Goal: Information Seeking & Learning: Learn about a topic

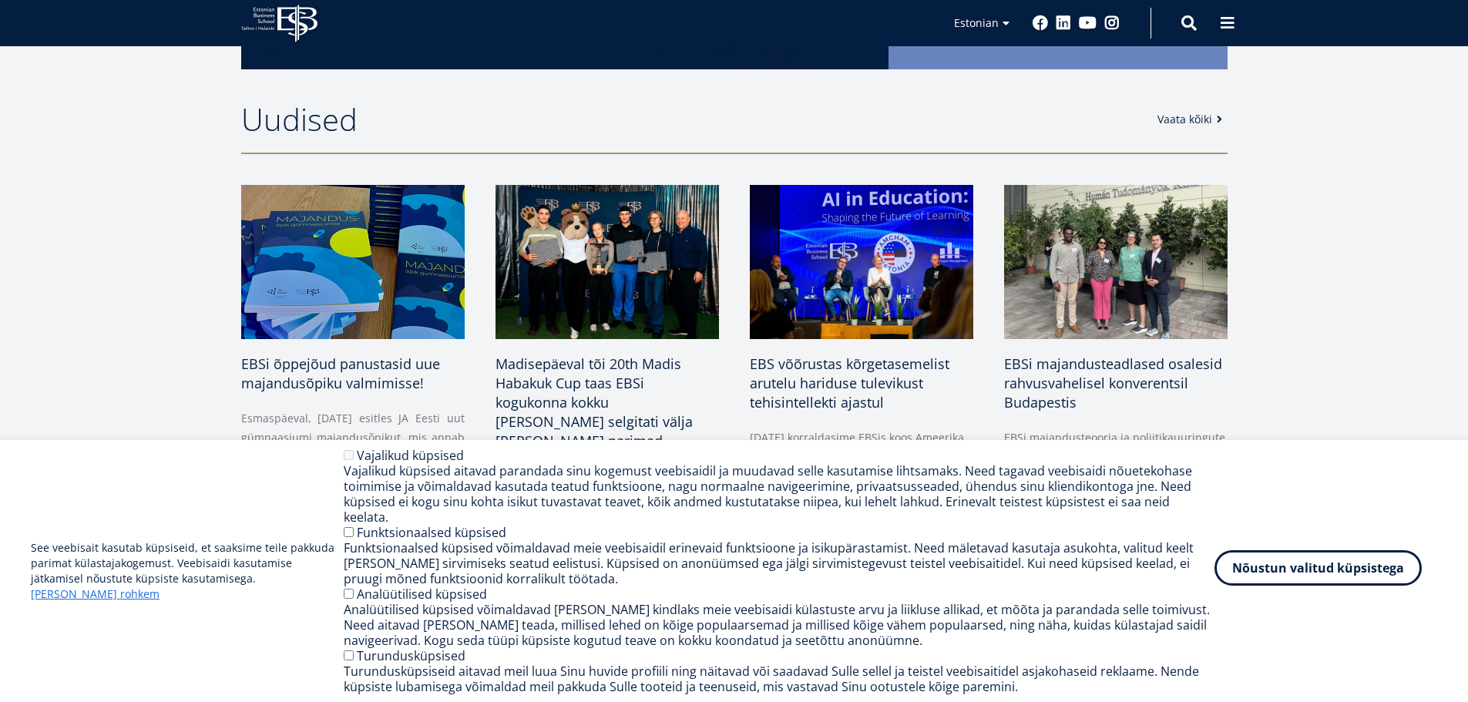
click at [1327, 569] on button "Nõustun valitud küpsistega" at bounding box center [1318, 567] width 207 height 35
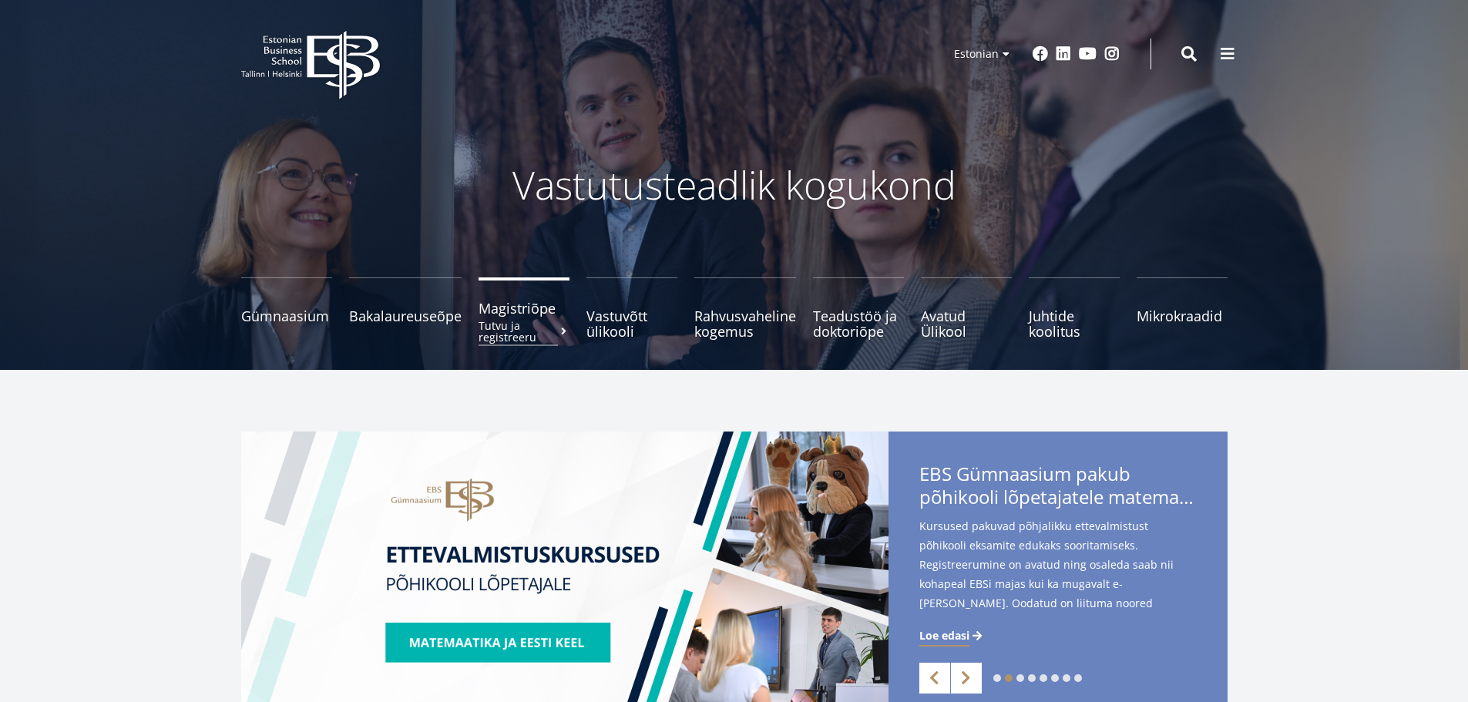
click at [508, 321] on small "Tutvu ja registreeru" at bounding box center [524, 331] width 91 height 23
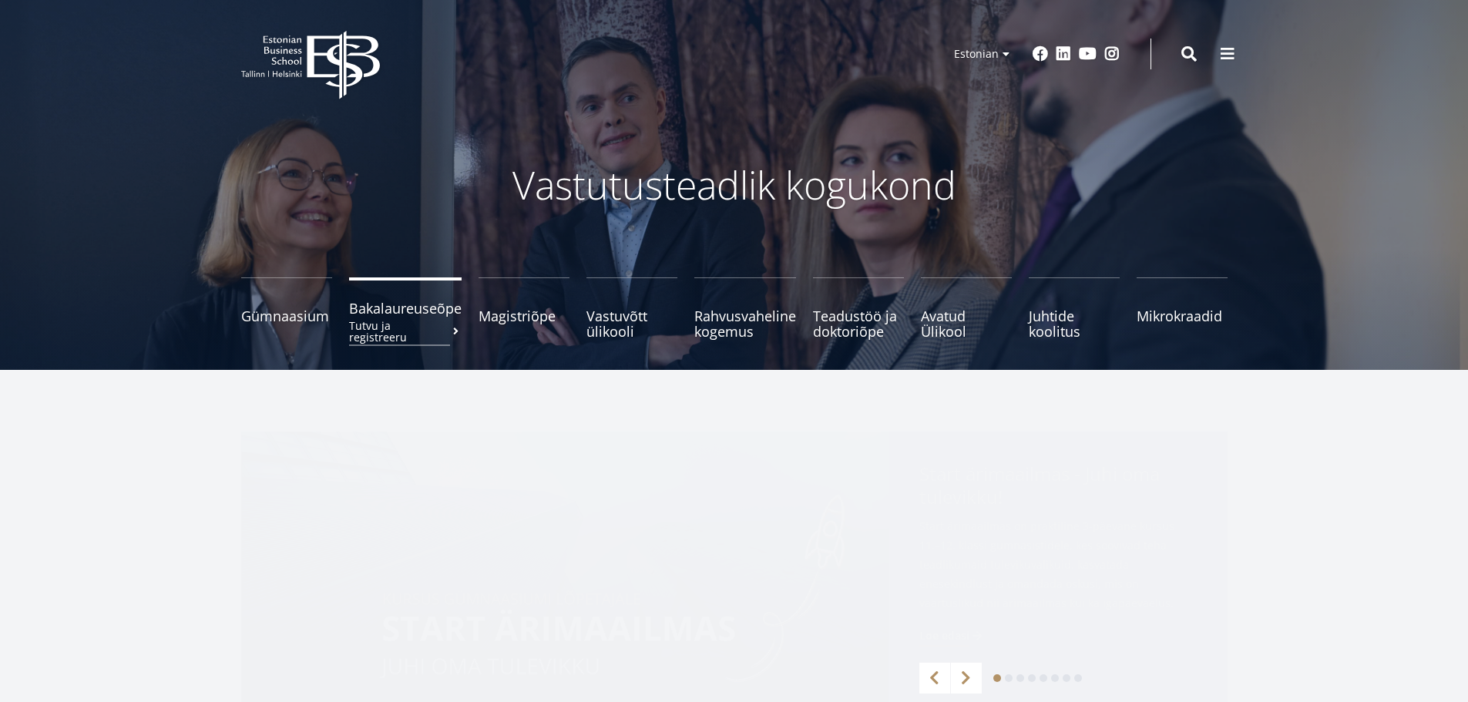
click at [450, 326] on span at bounding box center [456, 331] width 12 height 11
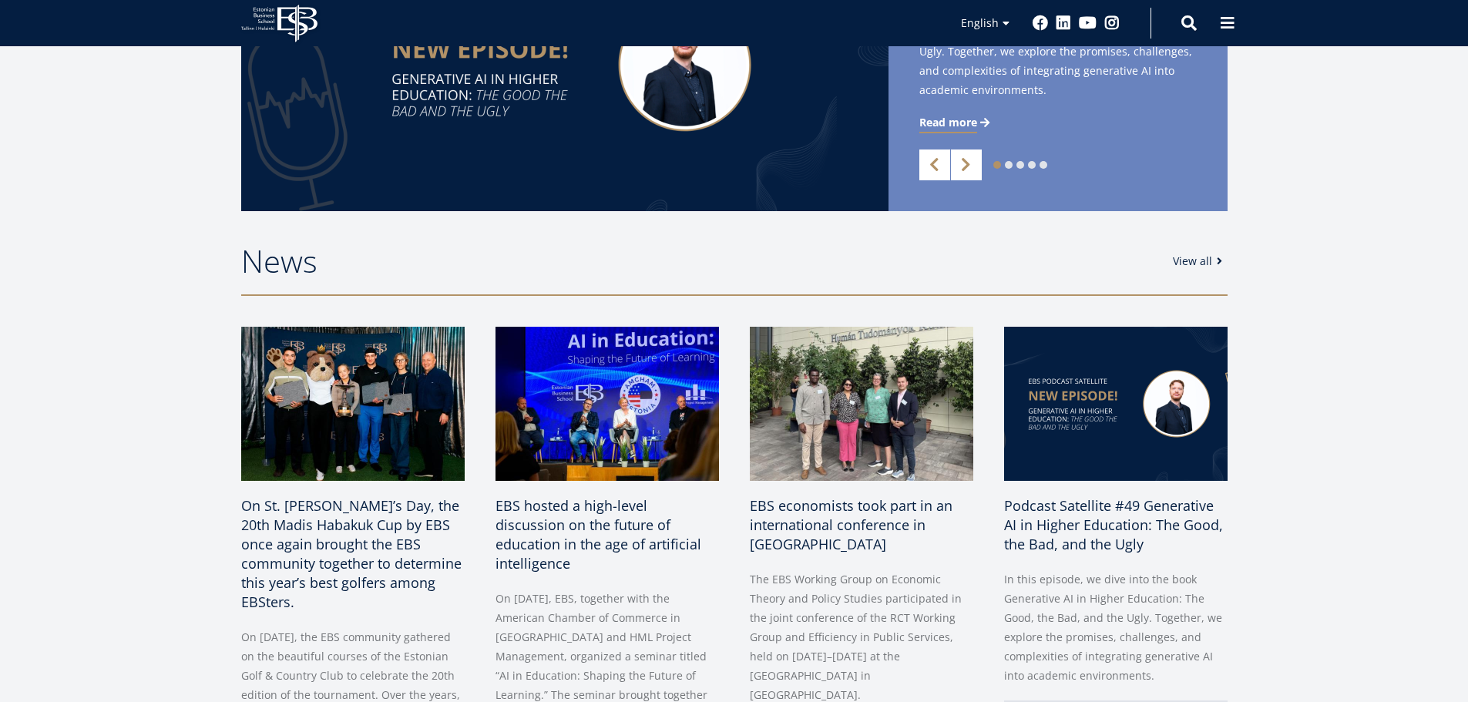
scroll to position [573, 0]
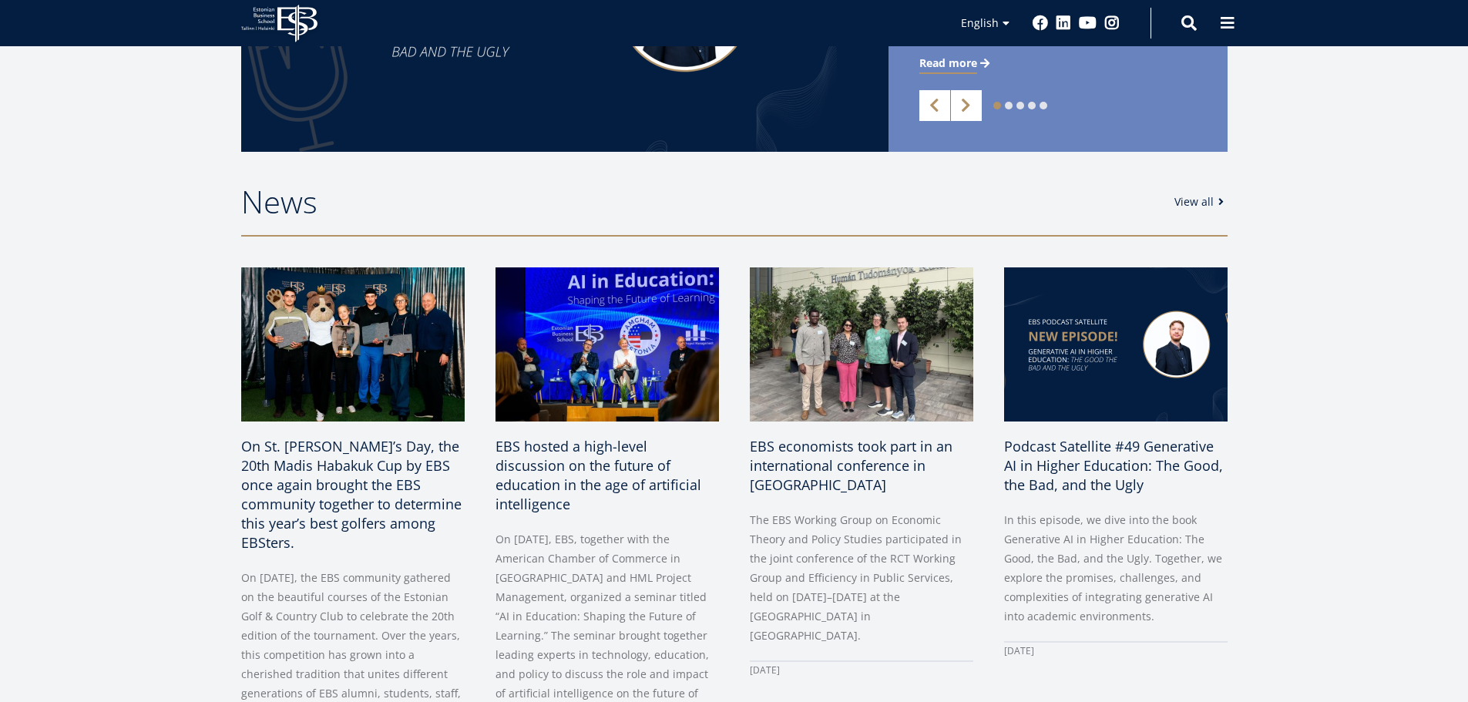
click at [1198, 200] on link "View all" at bounding box center [1202, 201] width 55 height 15
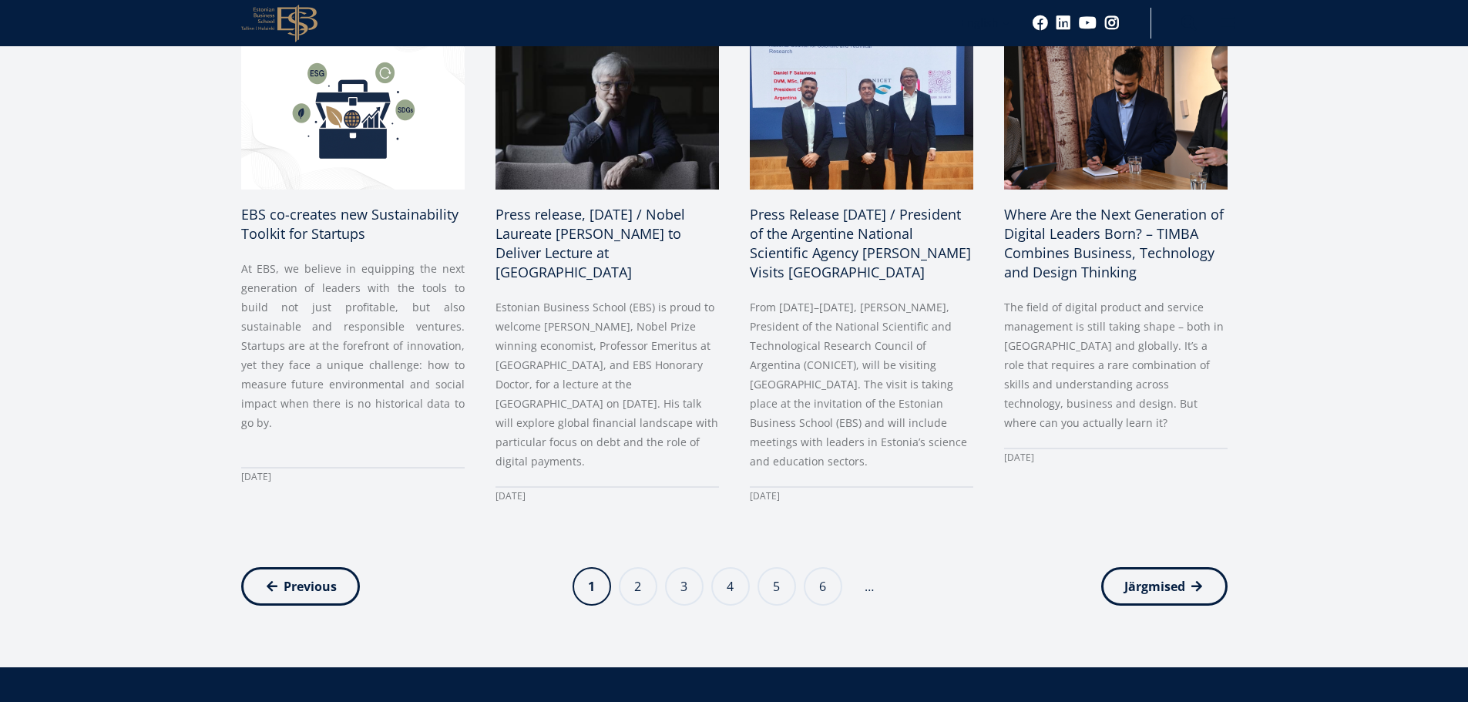
scroll to position [1822, 0]
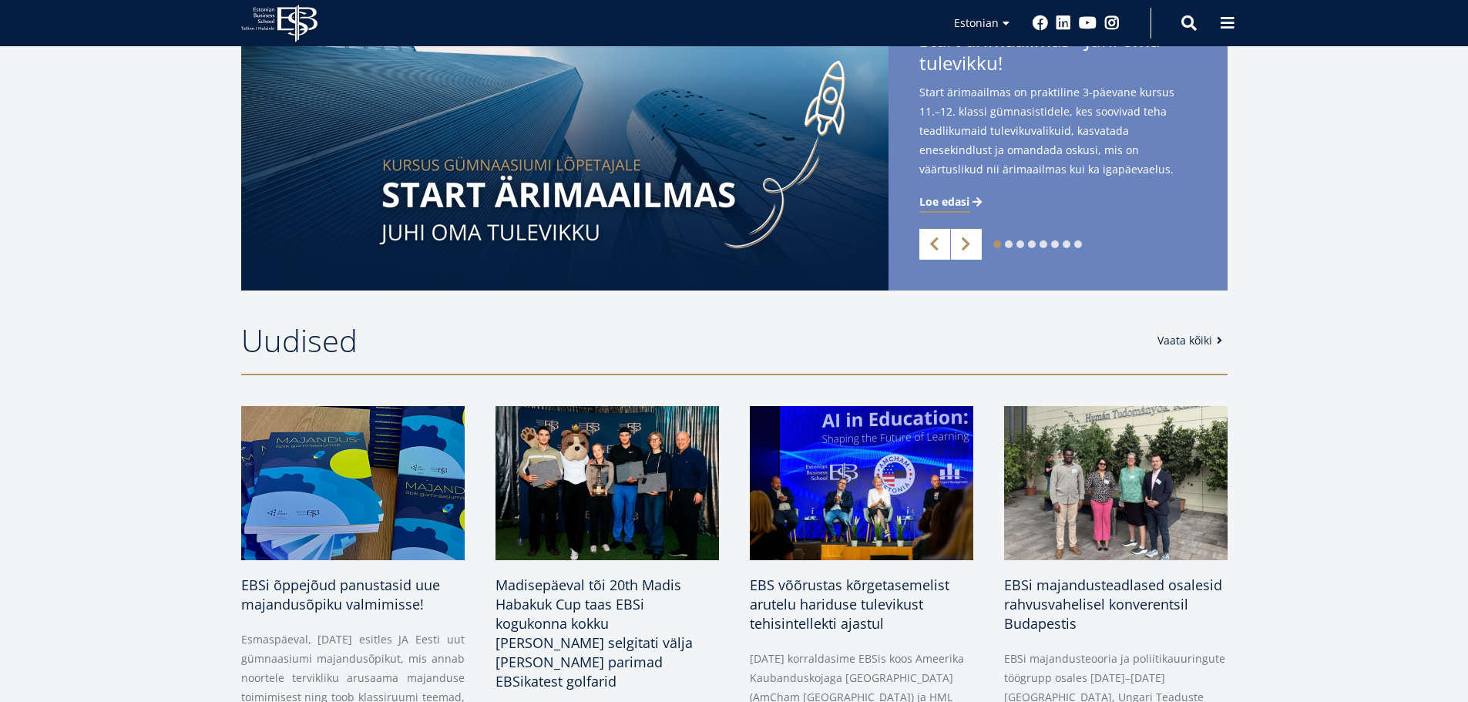
scroll to position [439, 0]
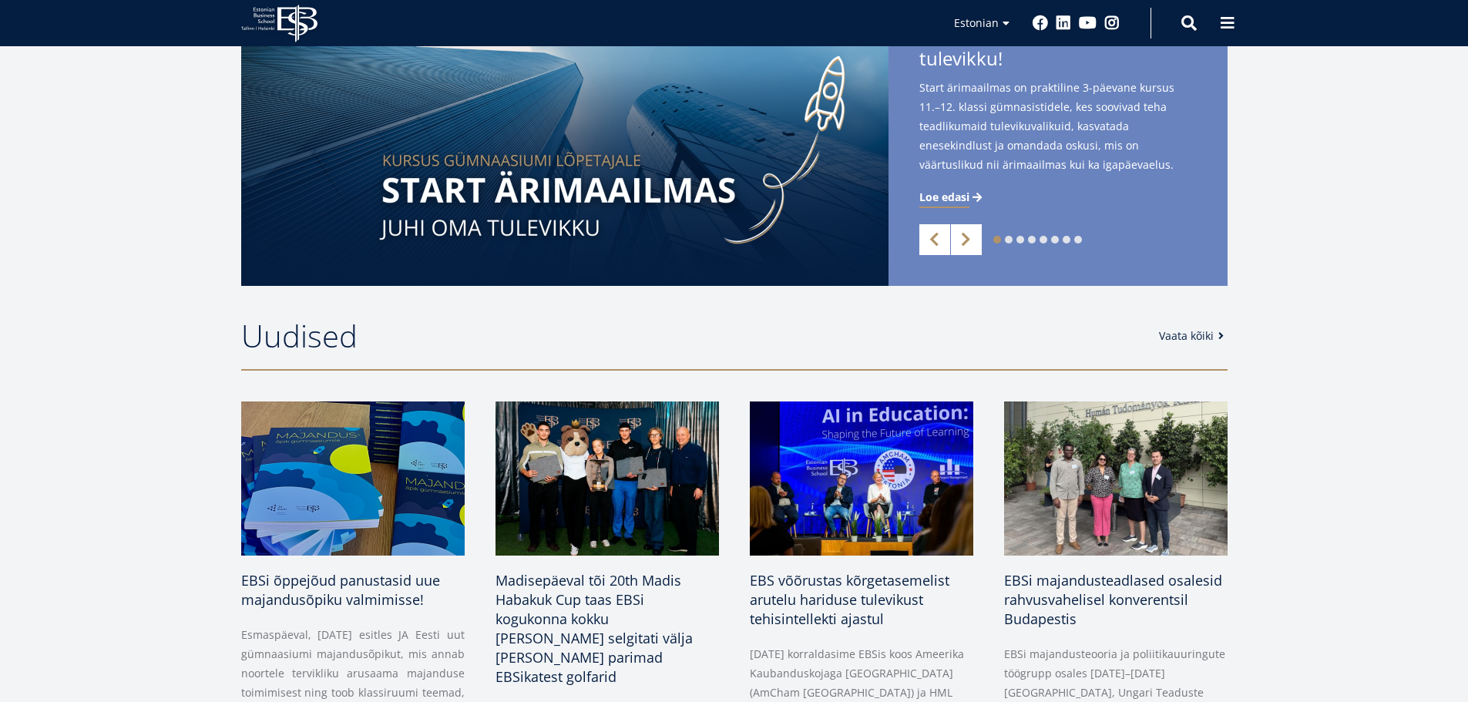
click at [1188, 339] on link "Vaata kõiki" at bounding box center [1194, 335] width 70 height 15
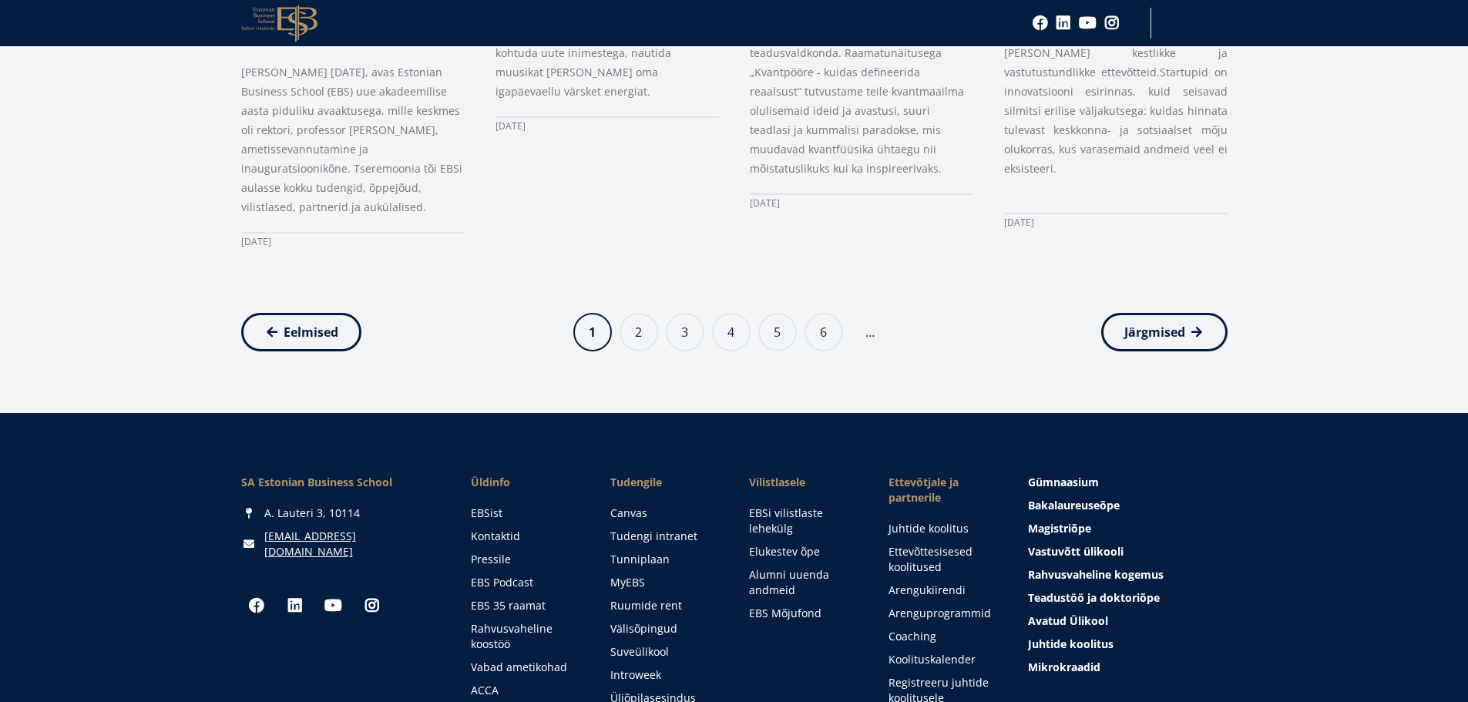
scroll to position [1660, 0]
